Goal: Navigation & Orientation: Find specific page/section

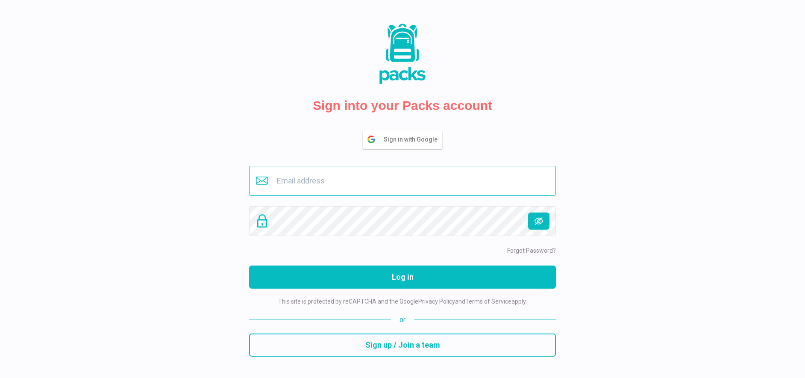
type input "[EMAIL_ADDRESS][DOMAIN_NAME]"
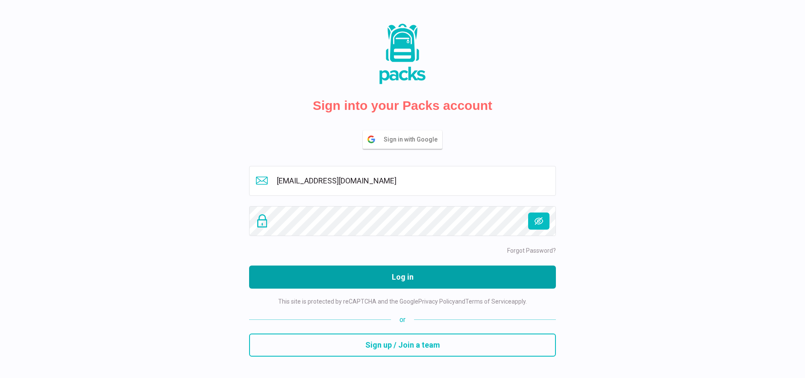
click at [396, 279] on button "Log in" at bounding box center [402, 276] width 307 height 23
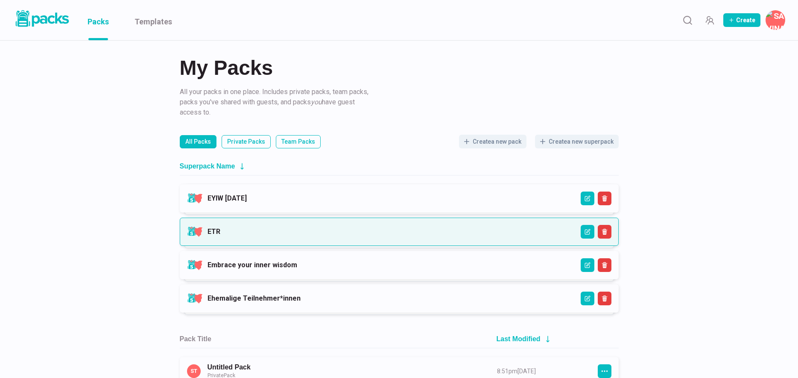
click at [220, 233] on link "ETR" at bounding box center [214, 231] width 13 height 8
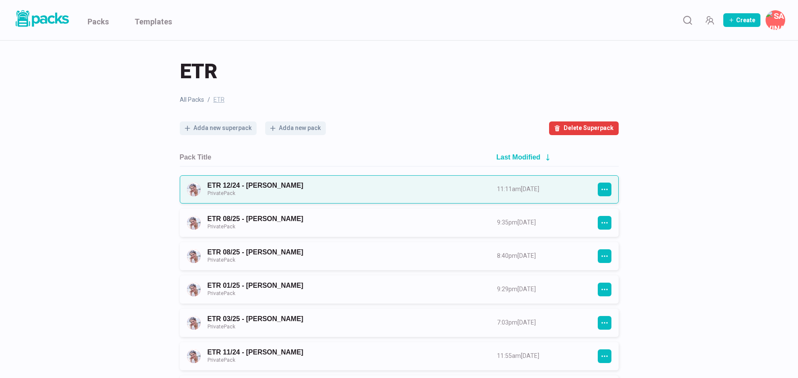
click at [310, 193] on link "ETR 12/24 - [PERSON_NAME] Private Pack" at bounding box center [345, 189] width 274 height 16
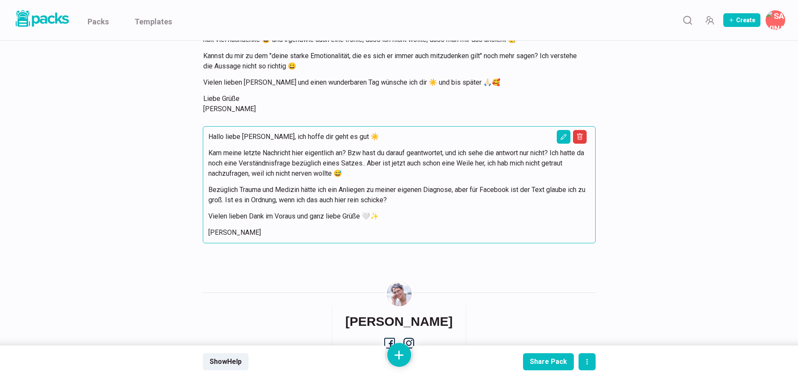
scroll to position [8471, 0]
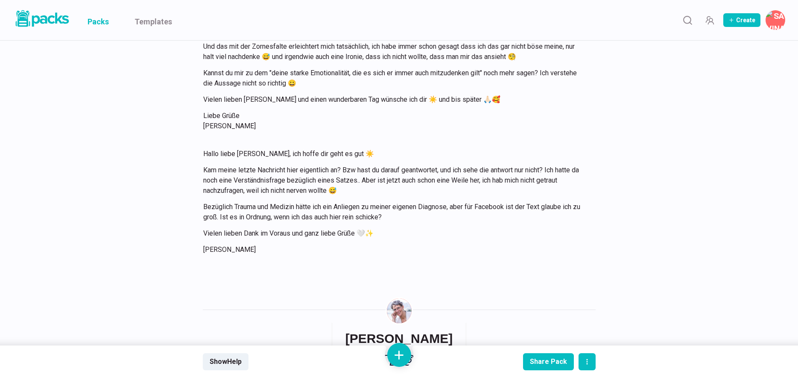
click at [104, 22] on link "Packs" at bounding box center [98, 20] width 21 height 40
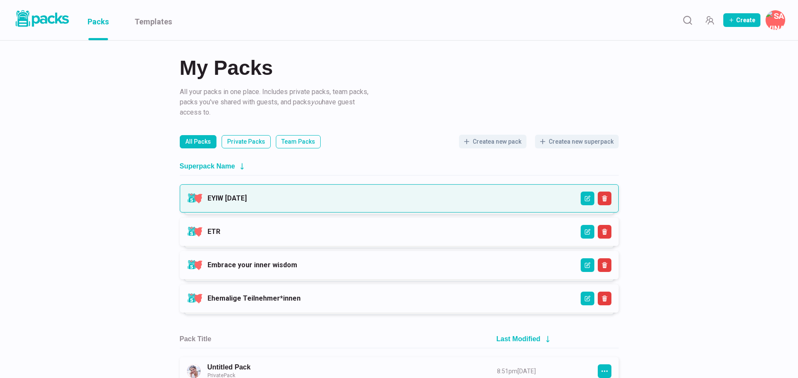
click at [247, 197] on link "EYIW [DATE]" at bounding box center [227, 198] width 39 height 8
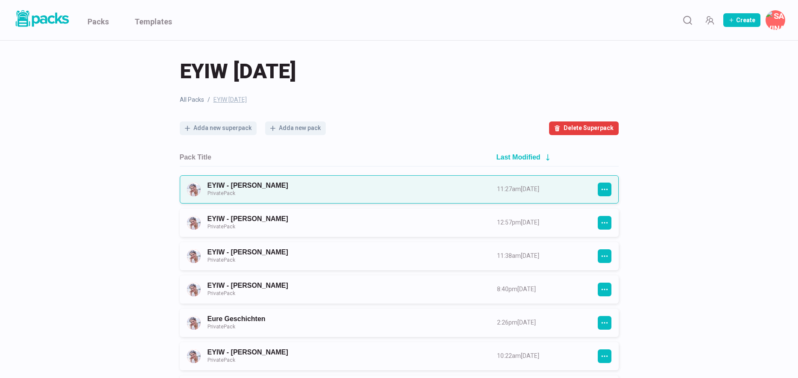
click at [370, 188] on link "EYIW - [PERSON_NAME] Private Pack" at bounding box center [345, 189] width 274 height 16
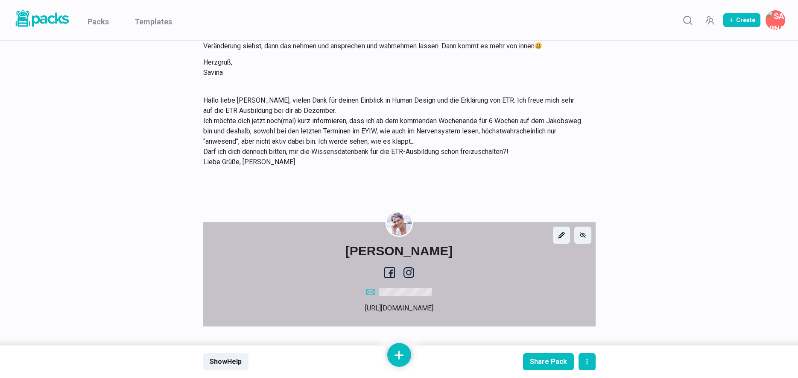
scroll to position [1409, 0]
